Goal: Find specific page/section: Find specific page/section

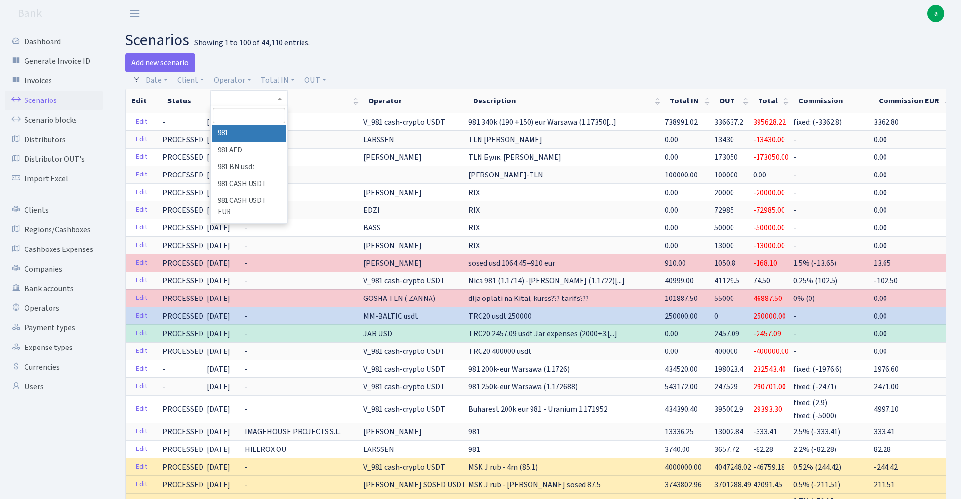
select select "100"
click at [244, 118] on input "search" at bounding box center [249, 115] width 72 height 15
type input "tat"
click at [237, 132] on li "TATJANA" at bounding box center [249, 133] width 74 height 17
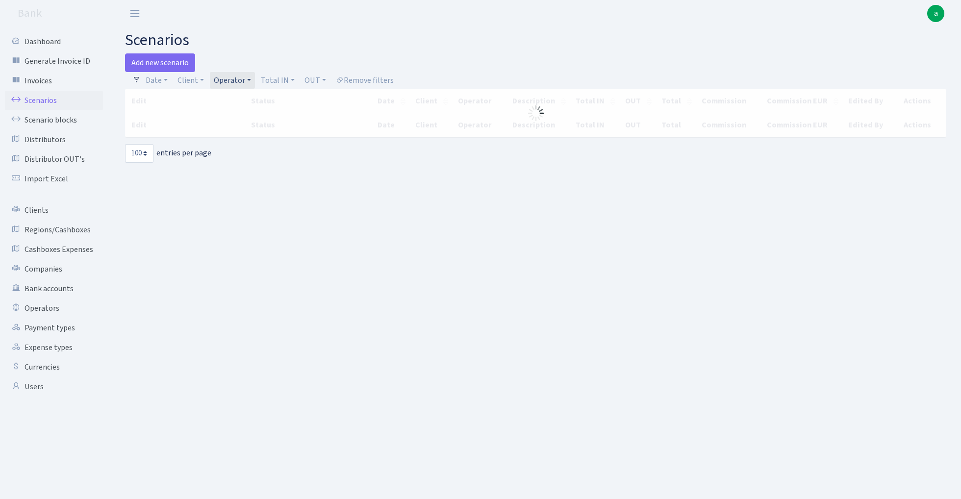
select select "100"
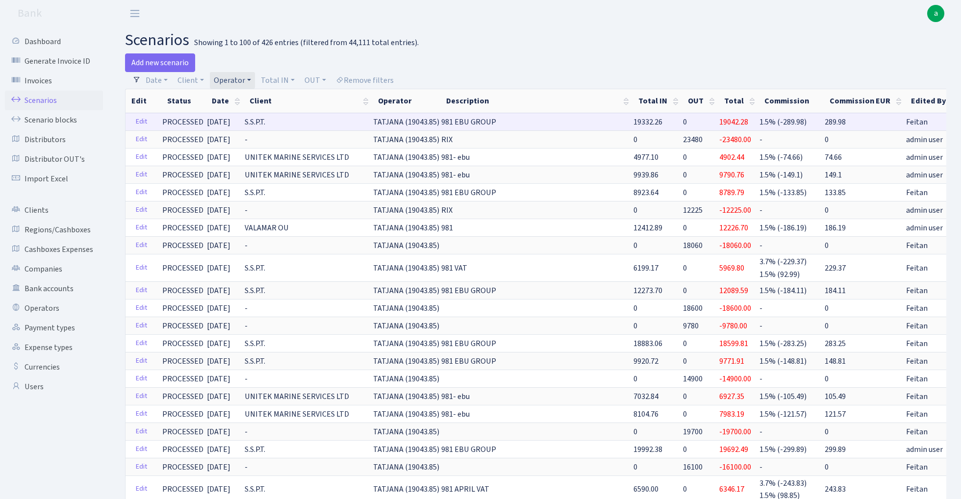
click at [633, 121] on span "19332.26" at bounding box center [647, 122] width 29 height 11
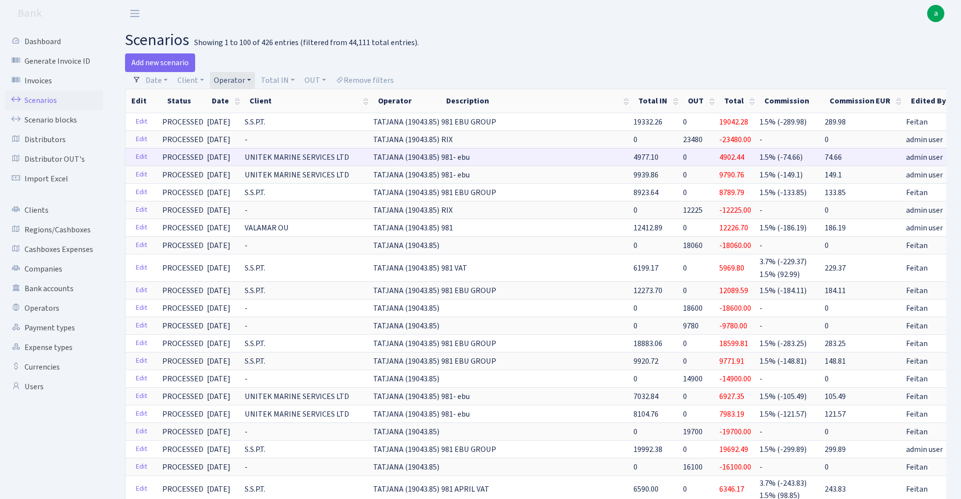
copy span "19332.26"
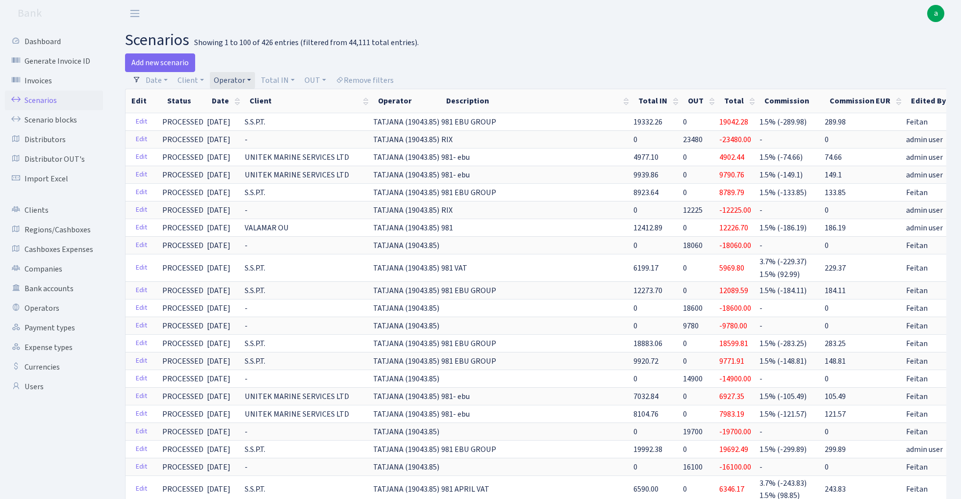
click at [236, 81] on link "Operator" at bounding box center [232, 80] width 45 height 17
click at [246, 115] on input "search" at bounding box center [249, 115] width 72 height 15
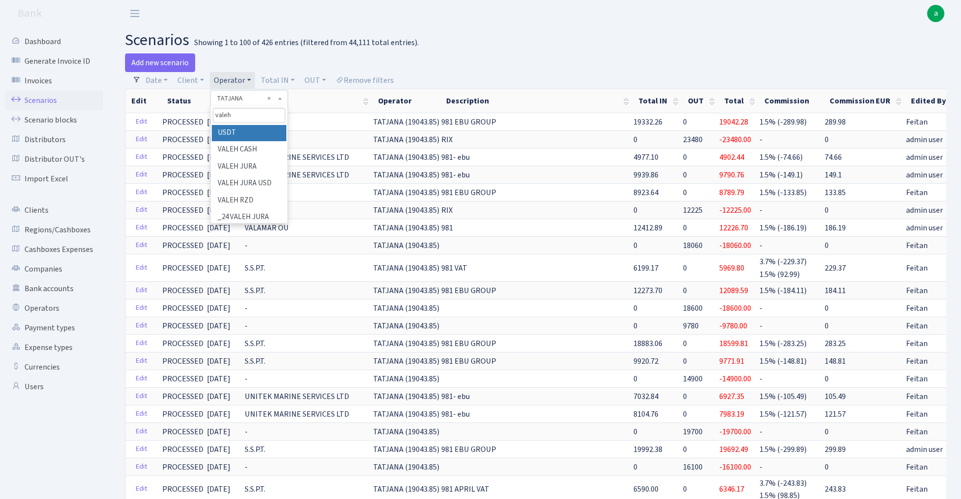
scroll to position [52, 0]
type input "valeh"
click at [246, 190] on li "VALEH RZD" at bounding box center [249, 194] width 74 height 17
